Goal: Book appointment/travel/reservation

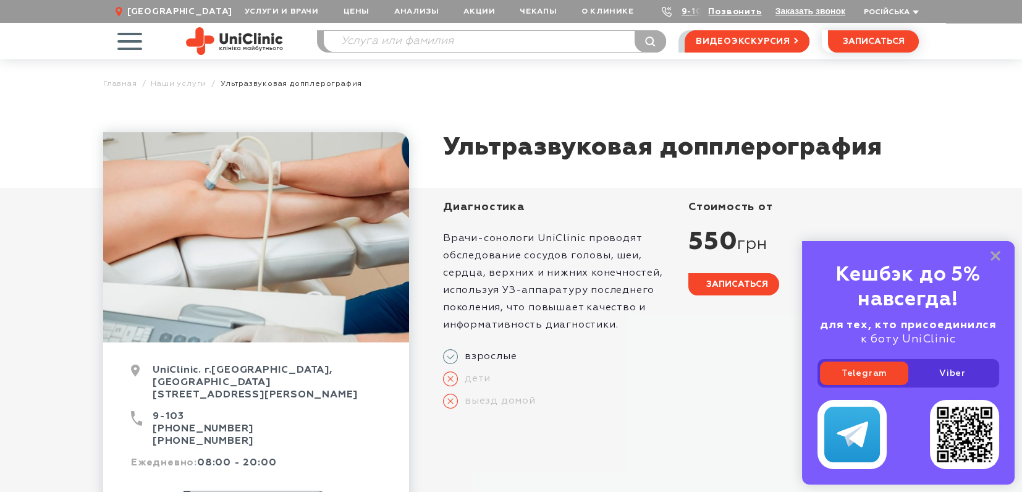
click at [741, 285] on span "записаться" at bounding box center [737, 284] width 62 height 9
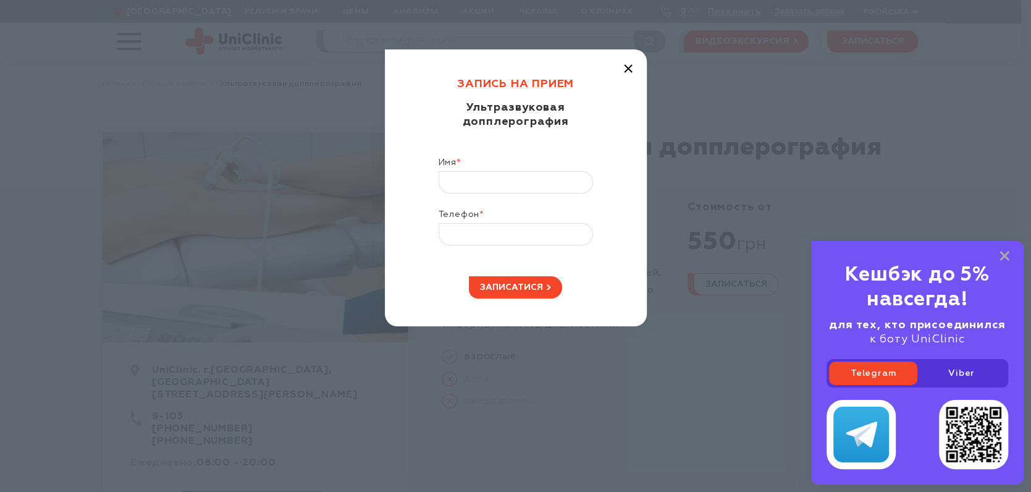
click at [468, 157] on label "Имя *" at bounding box center [516, 164] width 154 height 14
click at [468, 171] on input "Имя *" at bounding box center [516, 182] width 154 height 22
click at [475, 171] on input "Имя *" at bounding box center [516, 182] width 154 height 22
type input "Данил"
click at [477, 223] on input "Телефон *" at bounding box center [516, 234] width 154 height 22
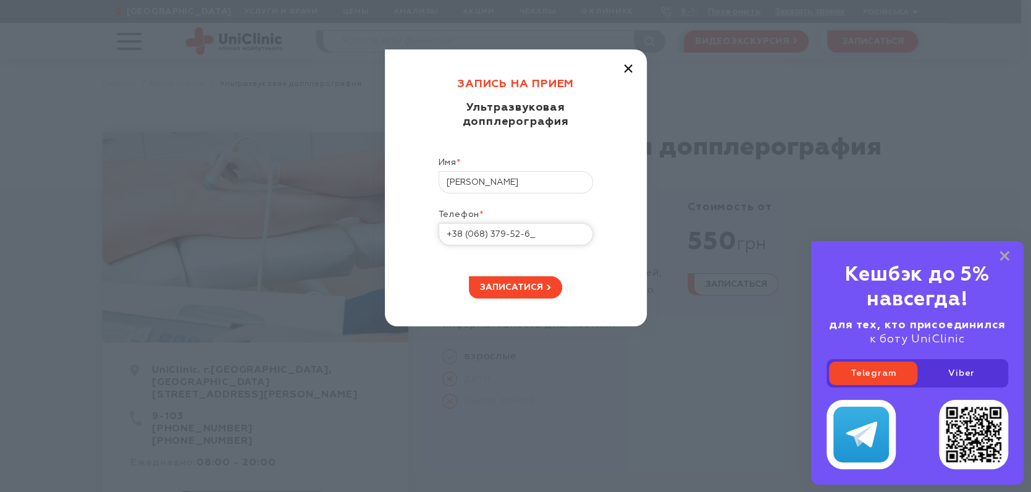
type input "+38 (068) 379-52-60"
click at [588, 276] on div "записатися" at bounding box center [516, 287] width 206 height 22
click at [500, 283] on span "записатися" at bounding box center [511, 287] width 63 height 9
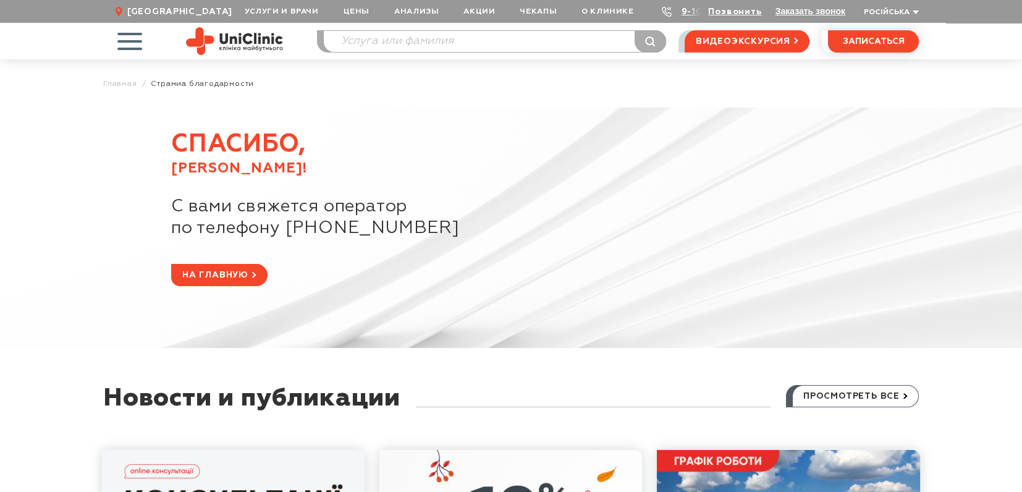
drag, startPoint x: 253, startPoint y: 272, endPoint x: 711, endPoint y: 335, distance: 462.7
click at [253, 272] on use at bounding box center [254, 274] width 4 height 5
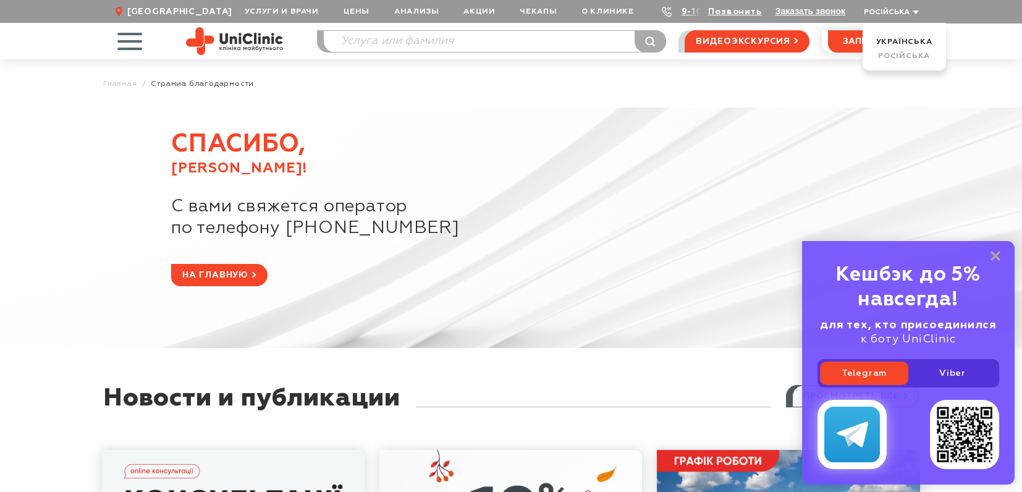
click at [887, 435] on link at bounding box center [851, 434] width 69 height 69
